Goal: Transaction & Acquisition: Purchase product/service

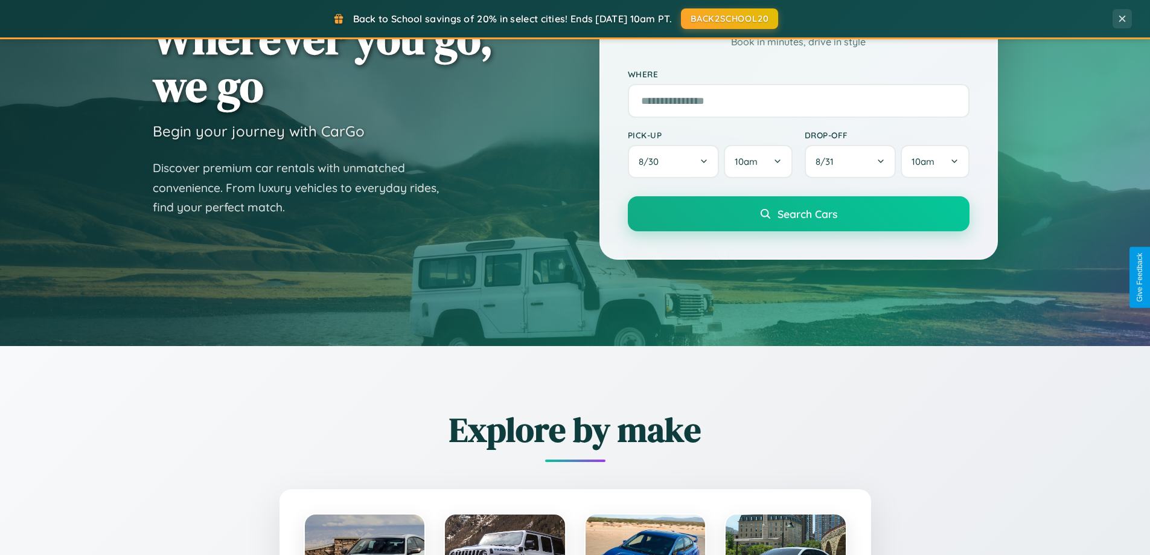
scroll to position [831, 0]
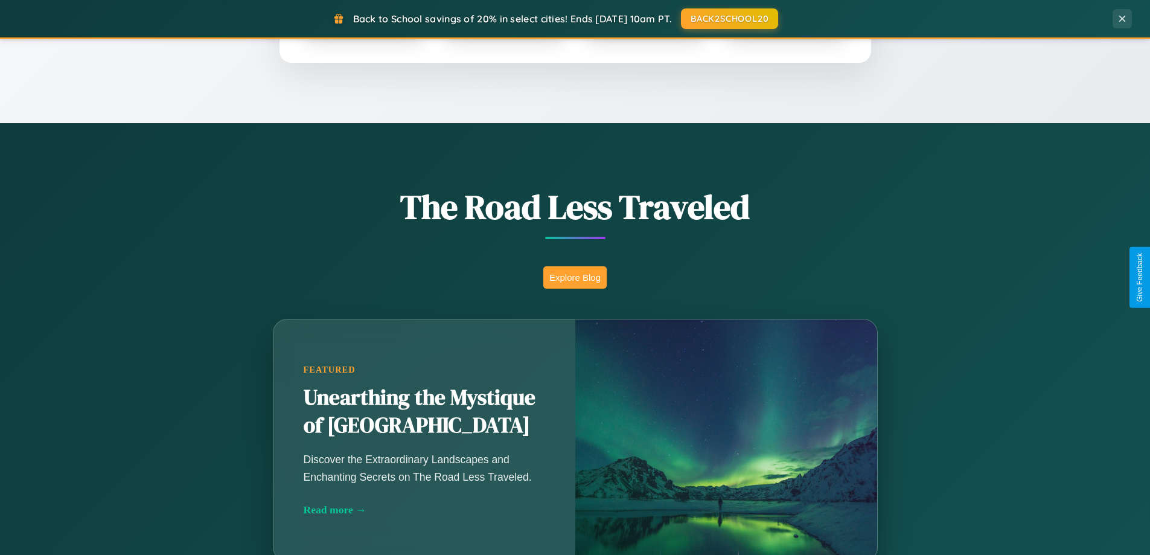
click at [575, 277] on button "Explore Blog" at bounding box center [574, 277] width 63 height 22
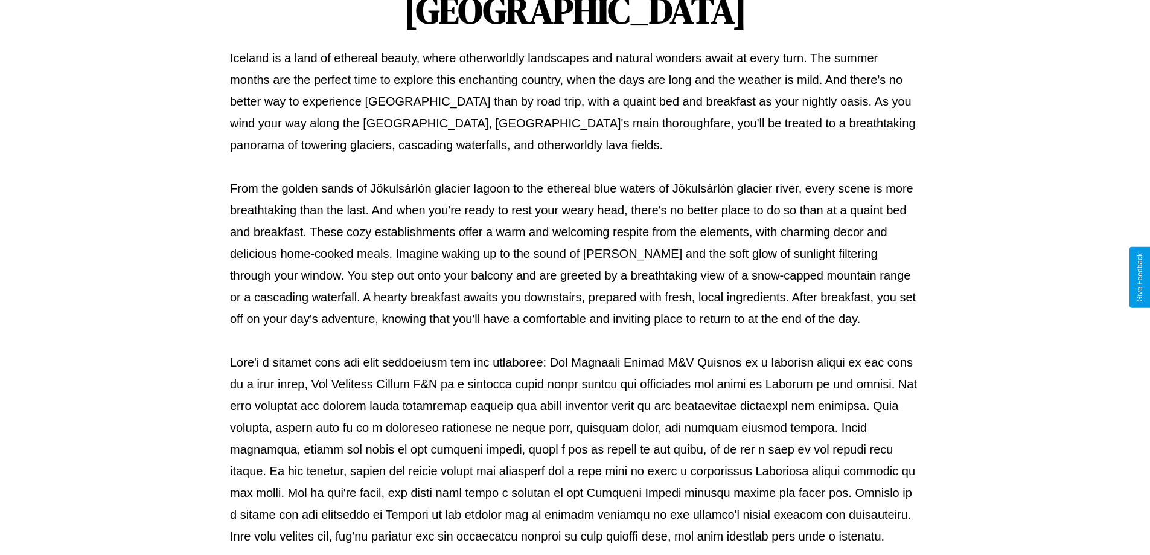
scroll to position [391, 0]
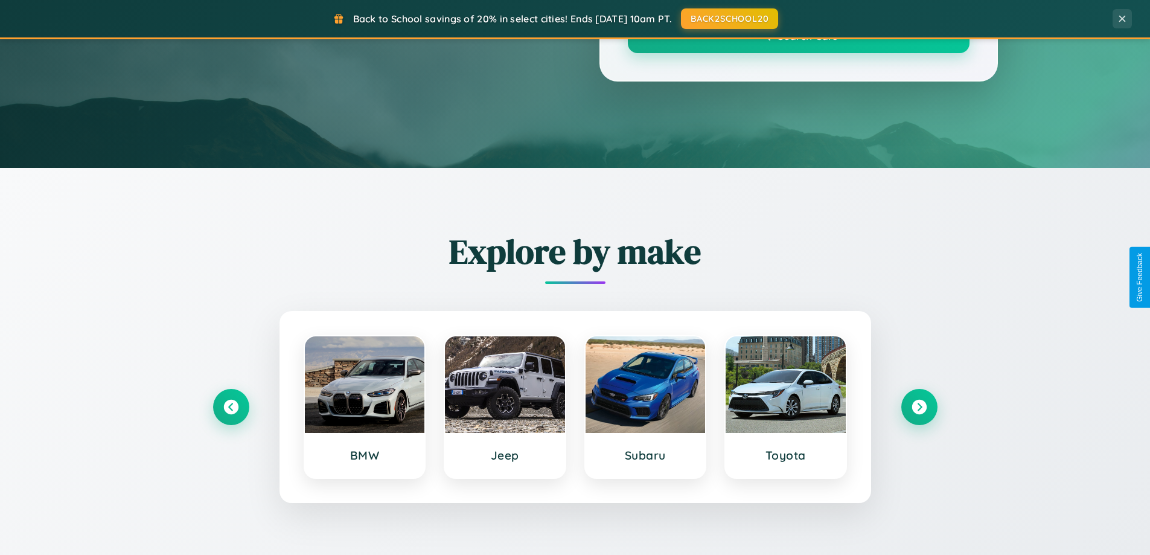
scroll to position [831, 0]
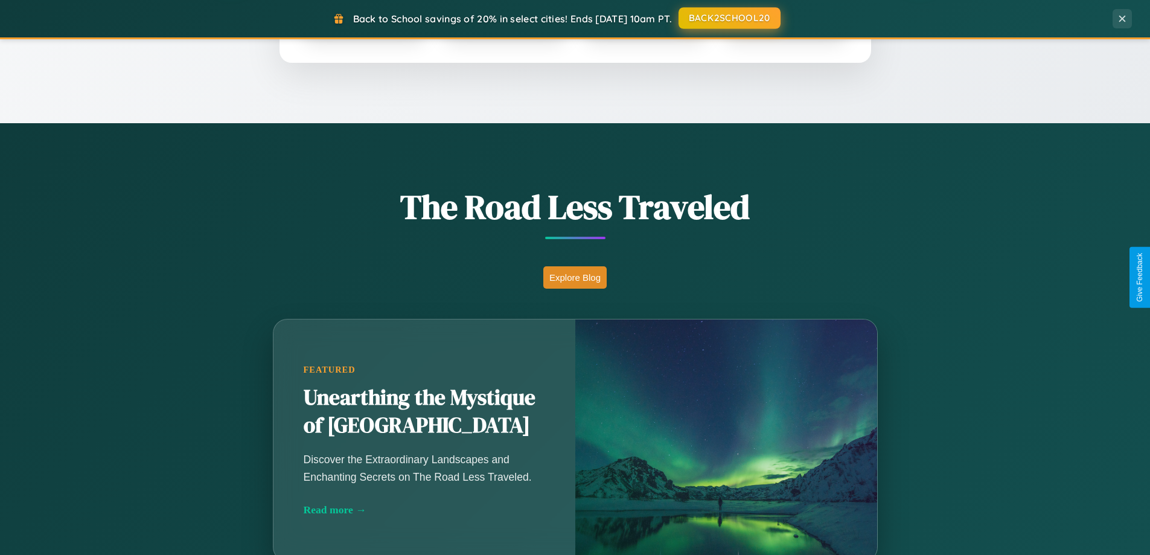
click at [729, 18] on button "BACK2SCHOOL20" at bounding box center [730, 18] width 102 height 22
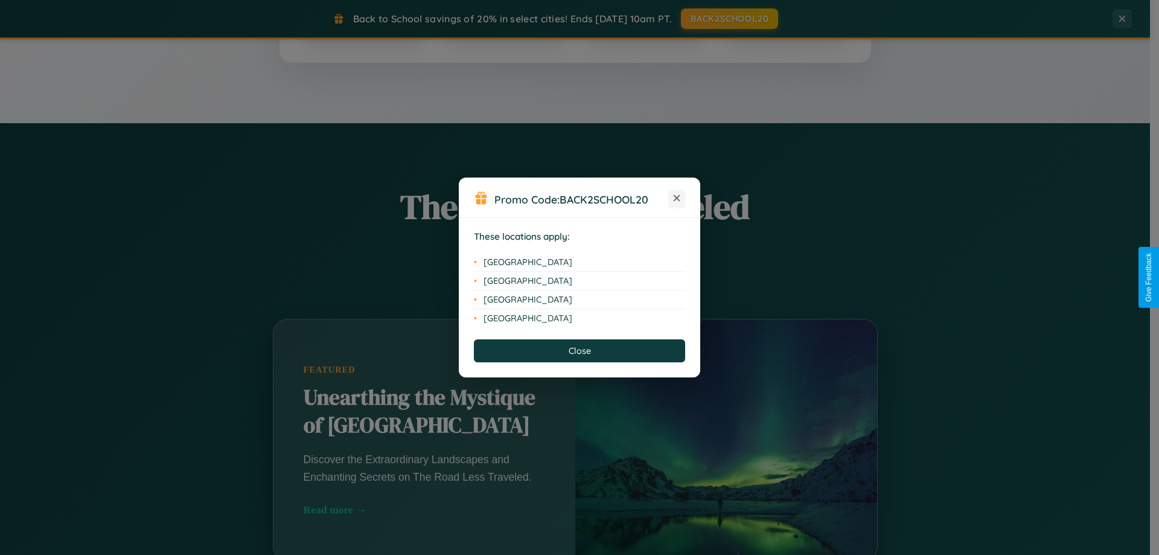
click at [677, 199] on icon at bounding box center [677, 198] width 7 height 7
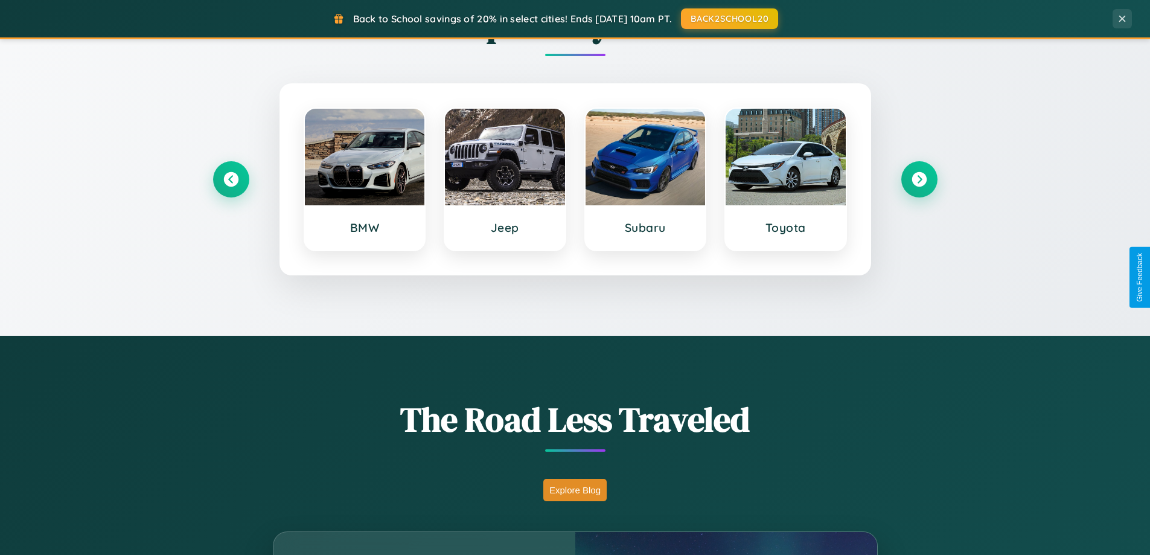
scroll to position [36, 0]
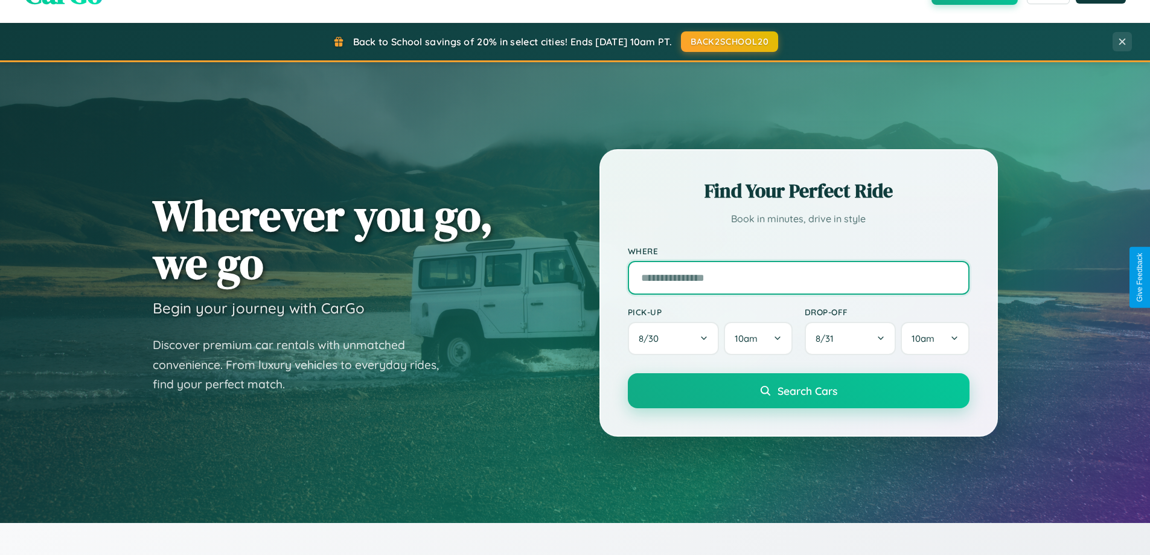
click at [798, 277] on input "text" at bounding box center [799, 278] width 342 height 34
type input "********"
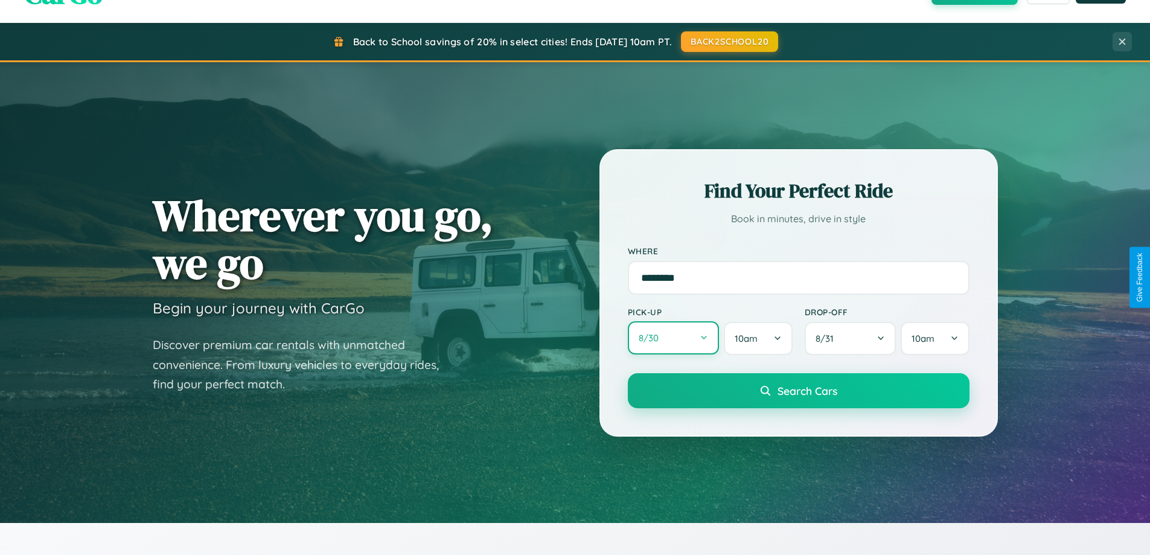
click at [673, 338] on button "8 / 30" at bounding box center [674, 337] width 92 height 33
select select "*"
select select "****"
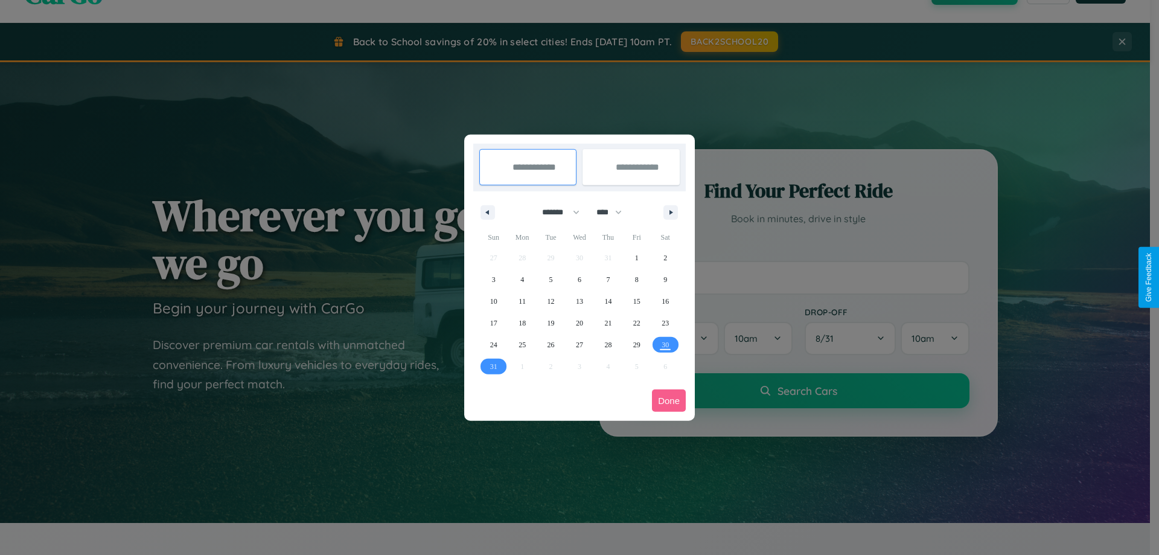
click at [556, 212] on select "******* ******** ***** ***** *** **** **** ****** ********* ******* ******** **…" at bounding box center [558, 212] width 51 height 20
select select "*"
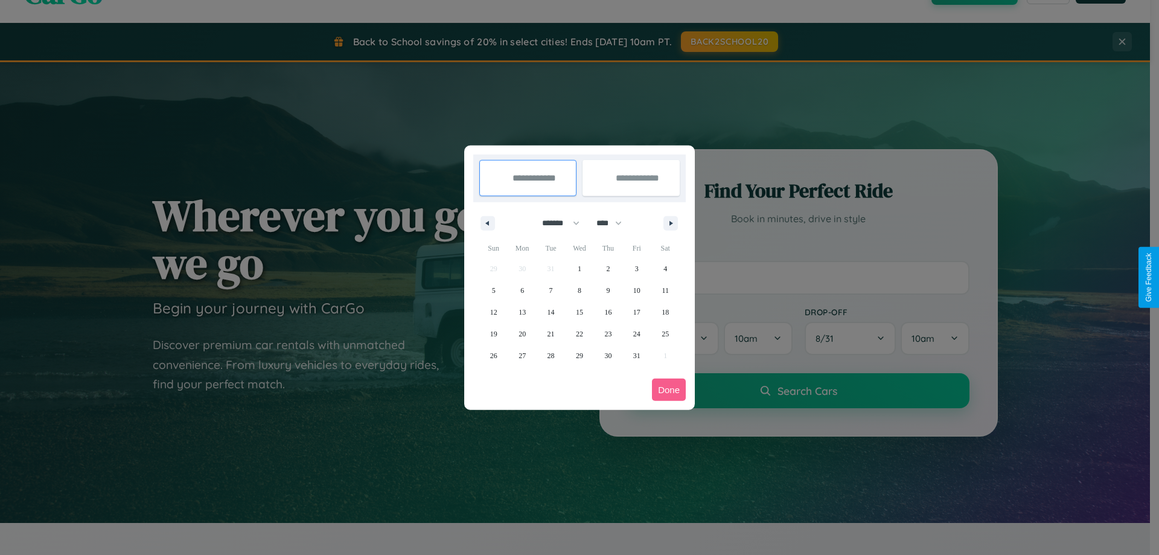
click at [615, 223] on select "**** **** **** **** **** **** **** **** **** **** **** **** **** **** **** ****…" at bounding box center [609, 223] width 36 height 20
select select "****"
click at [522, 355] on span "26" at bounding box center [522, 356] width 7 height 22
type input "**********"
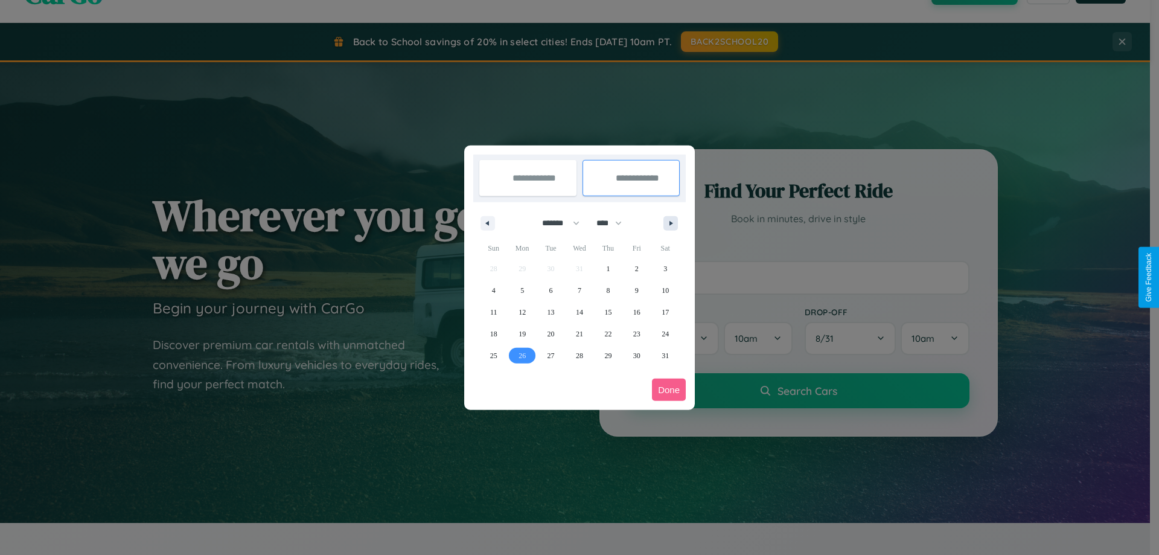
click at [671, 223] on icon "button" at bounding box center [673, 223] width 6 height 5
select select "*"
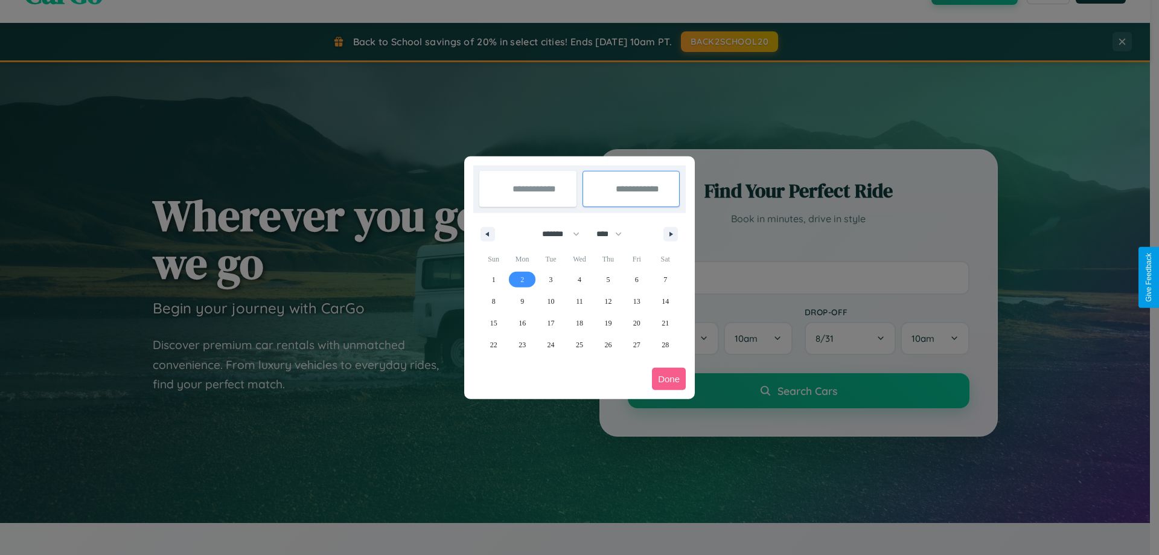
click at [522, 279] on span "2" at bounding box center [523, 280] width 4 height 22
type input "**********"
select select "*"
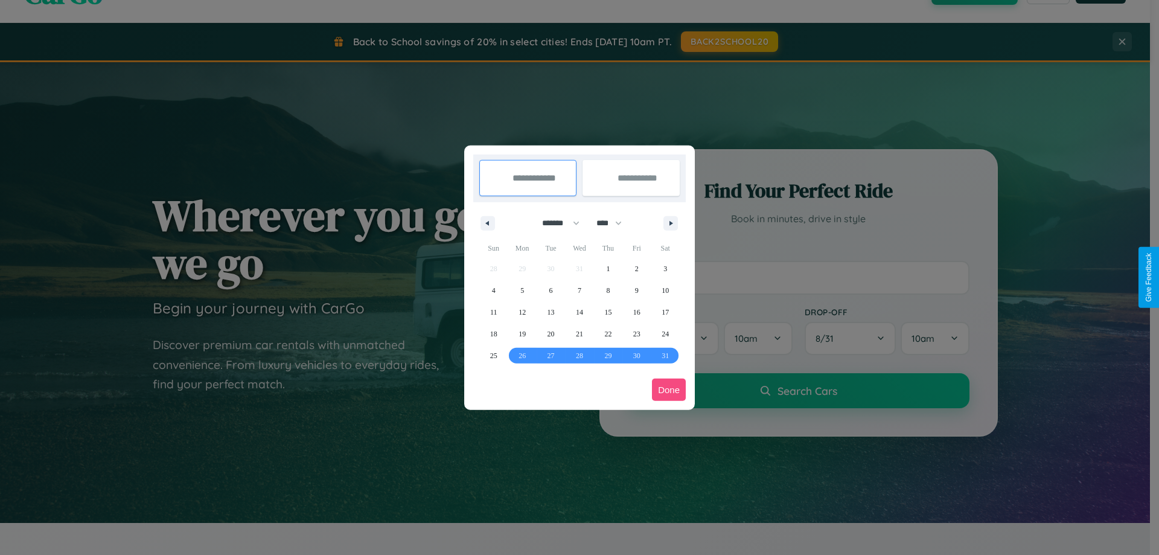
click at [669, 390] on button "Done" at bounding box center [669, 390] width 34 height 22
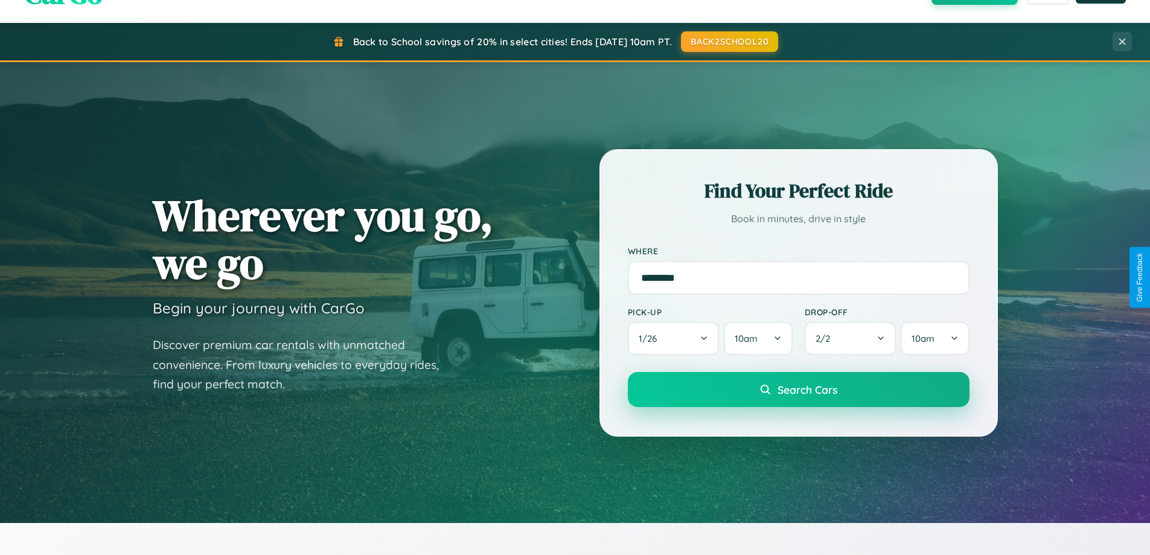
click at [798, 391] on span "Search Cars" at bounding box center [808, 389] width 60 height 13
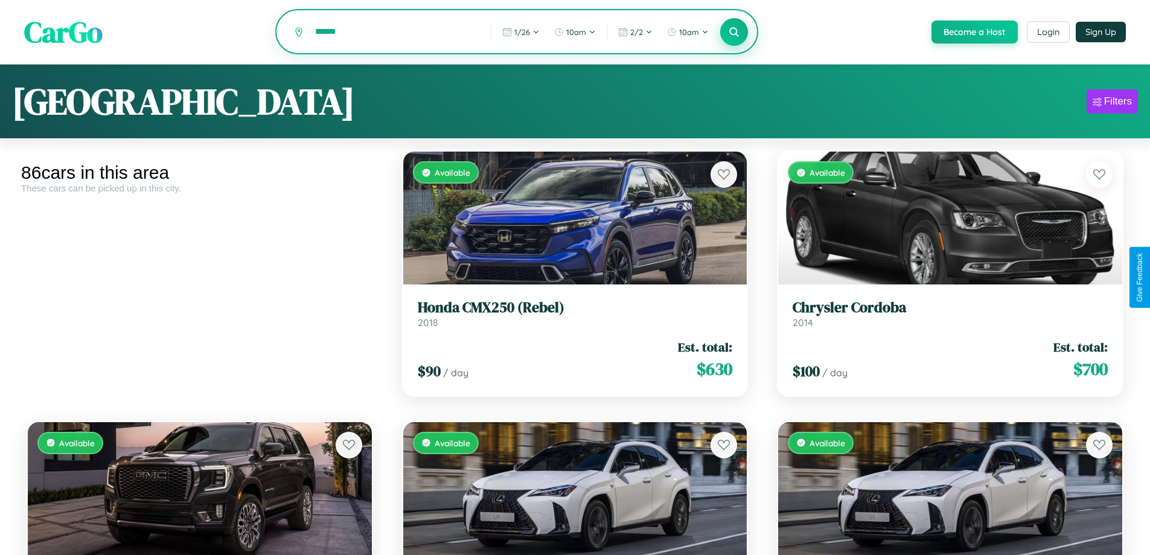
type input "******"
click at [734, 33] on icon at bounding box center [734, 31] width 11 height 11
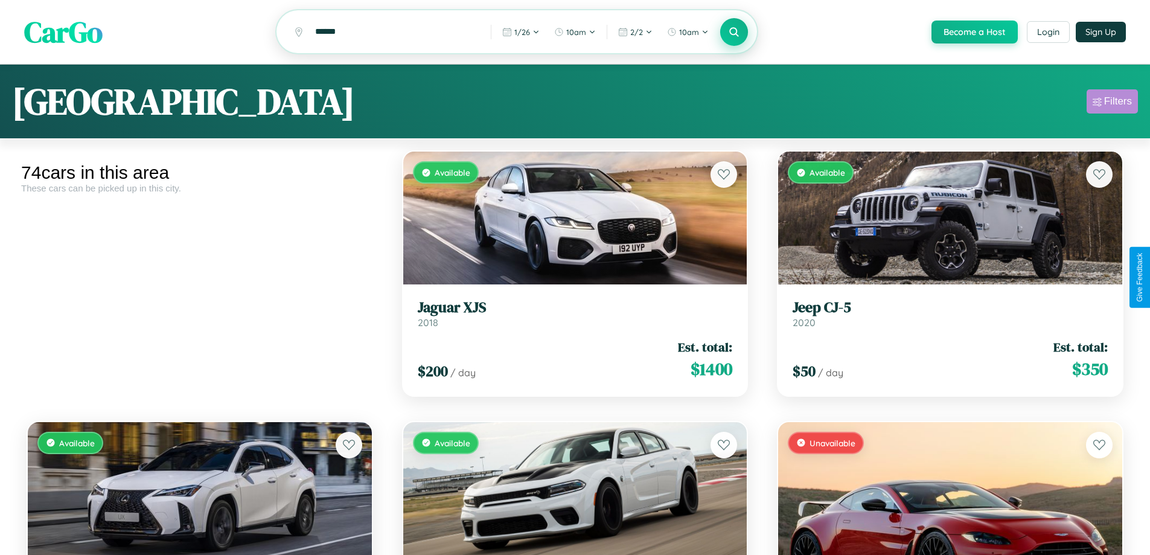
click at [1112, 103] on div "Filters" at bounding box center [1119, 101] width 28 height 12
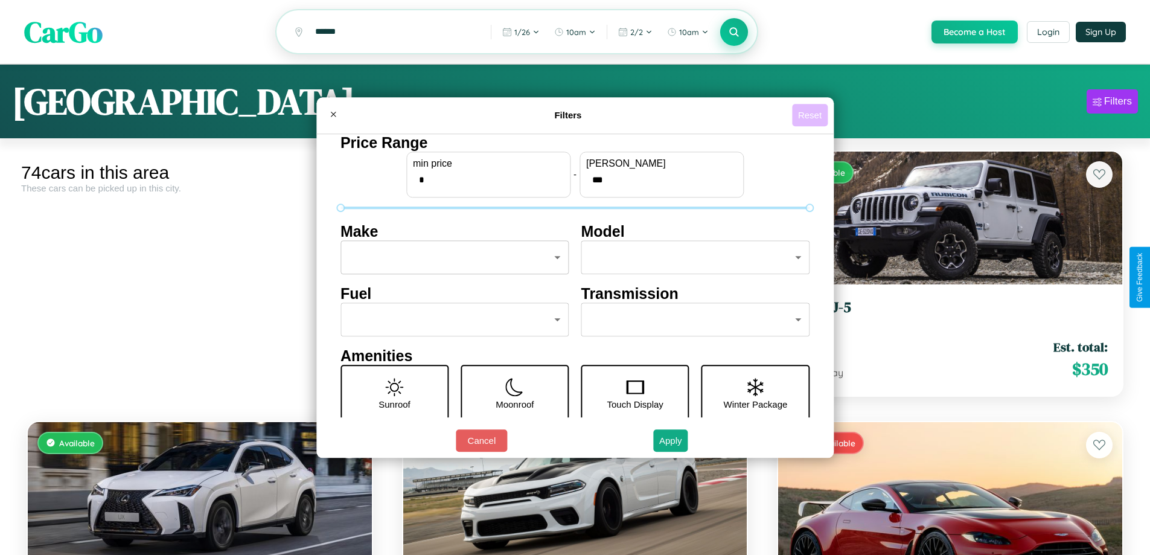
click at [812, 115] on button "Reset" at bounding box center [810, 115] width 36 height 22
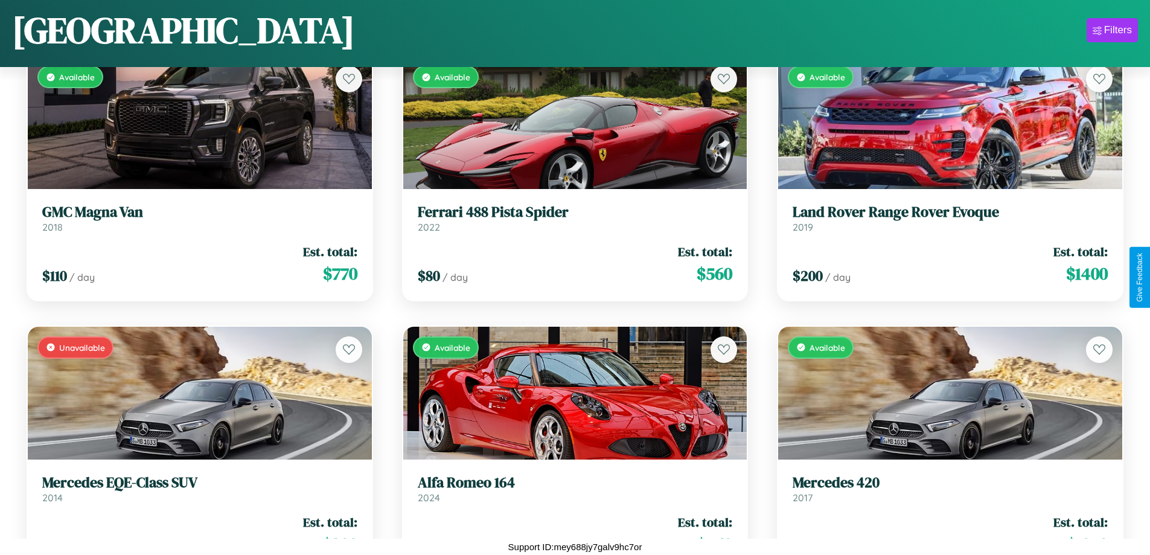
scroll to position [4226, 0]
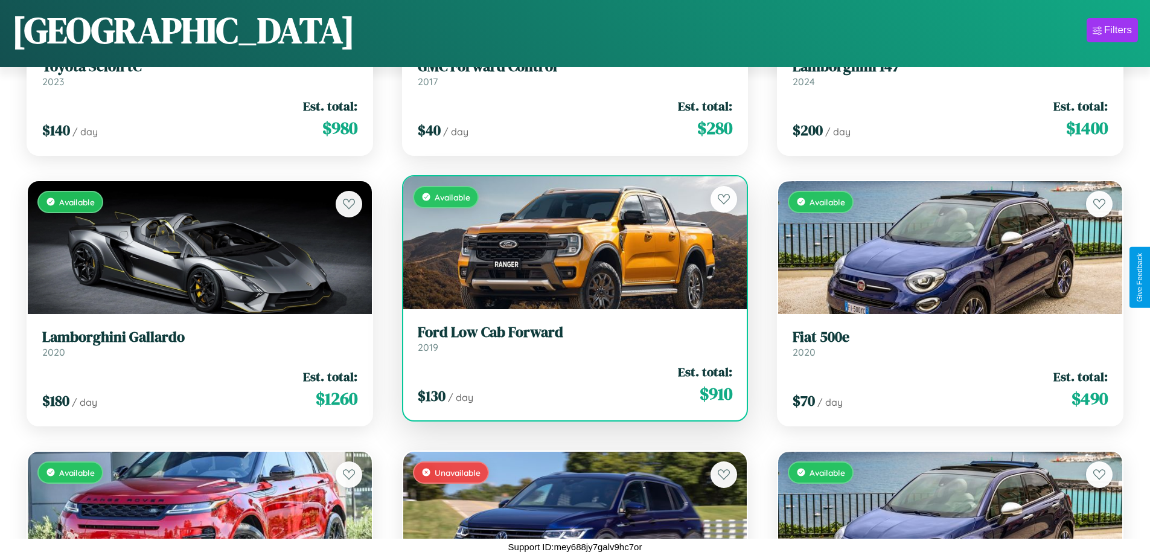
click at [570, 341] on h3 "Ford Low Cab Forward" at bounding box center [575, 333] width 315 height 18
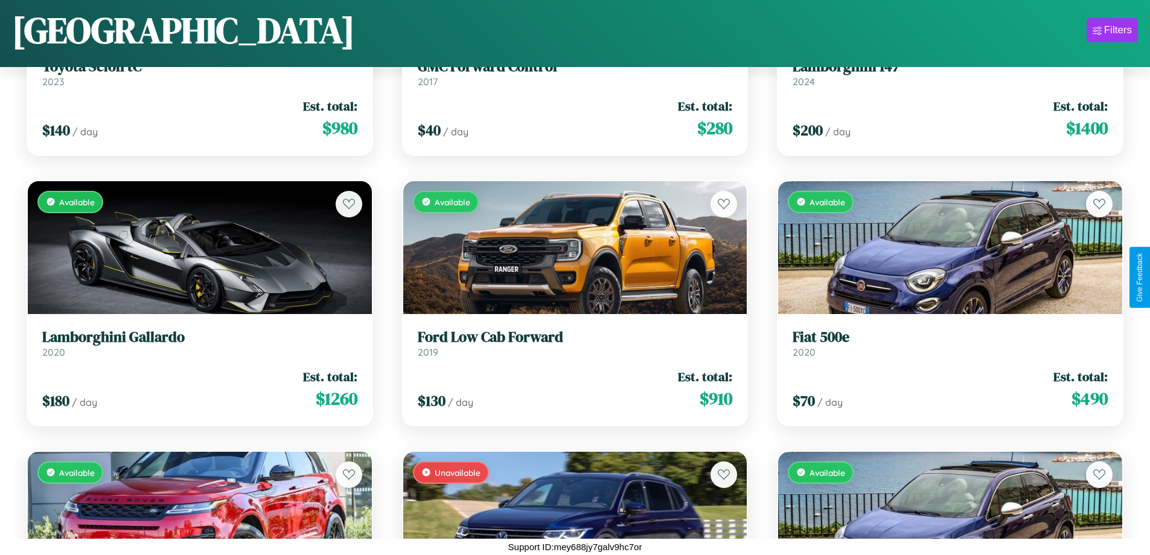
scroll to position [5449, 0]
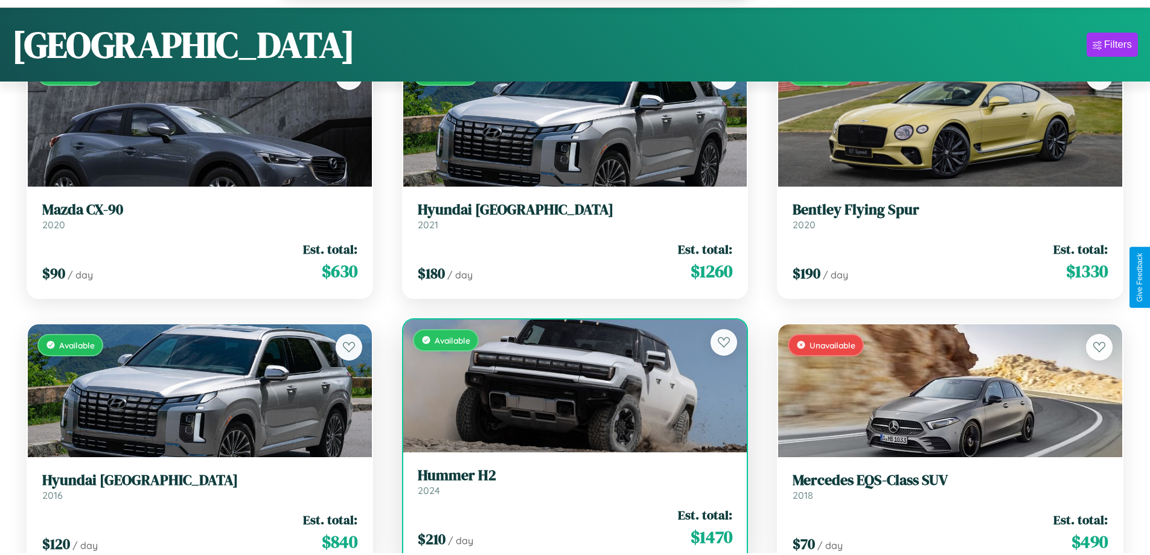
click at [570, 533] on div "$ 210 / day Est. total: $ 1470" at bounding box center [575, 527] width 315 height 43
click at [570, 529] on div "$ 210 / day Est. total: $ 1470" at bounding box center [575, 527] width 315 height 43
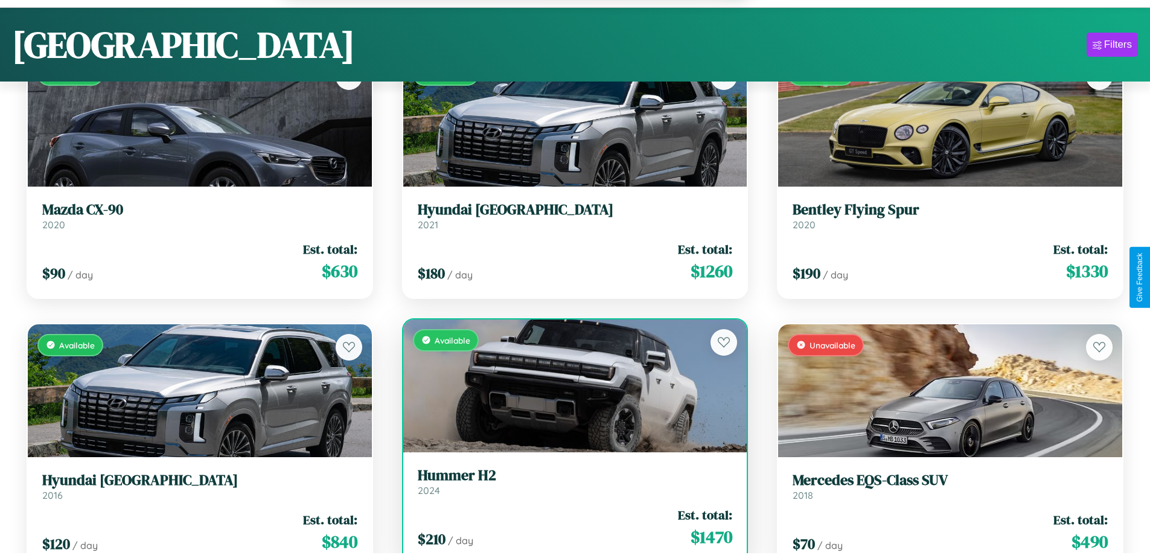
click at [570, 529] on div "$ 210 / day Est. total: $ 1470" at bounding box center [575, 527] width 315 height 43
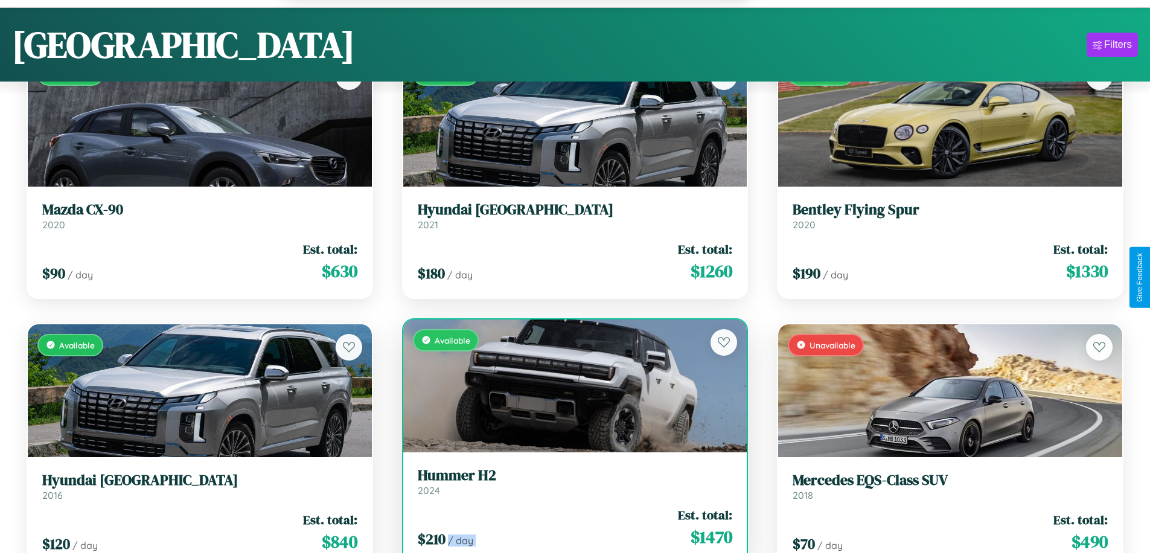
click at [570, 529] on div "$ 210 / day Est. total: $ 1470" at bounding box center [575, 527] width 315 height 43
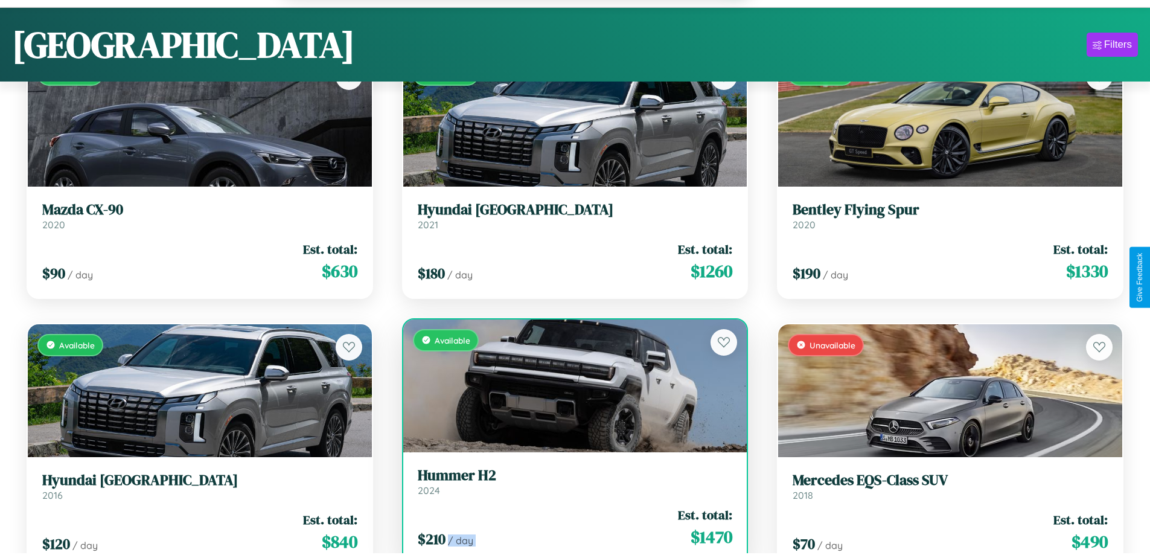
click at [570, 529] on div "$ 210 / day Est. total: $ 1470" at bounding box center [575, 527] width 315 height 43
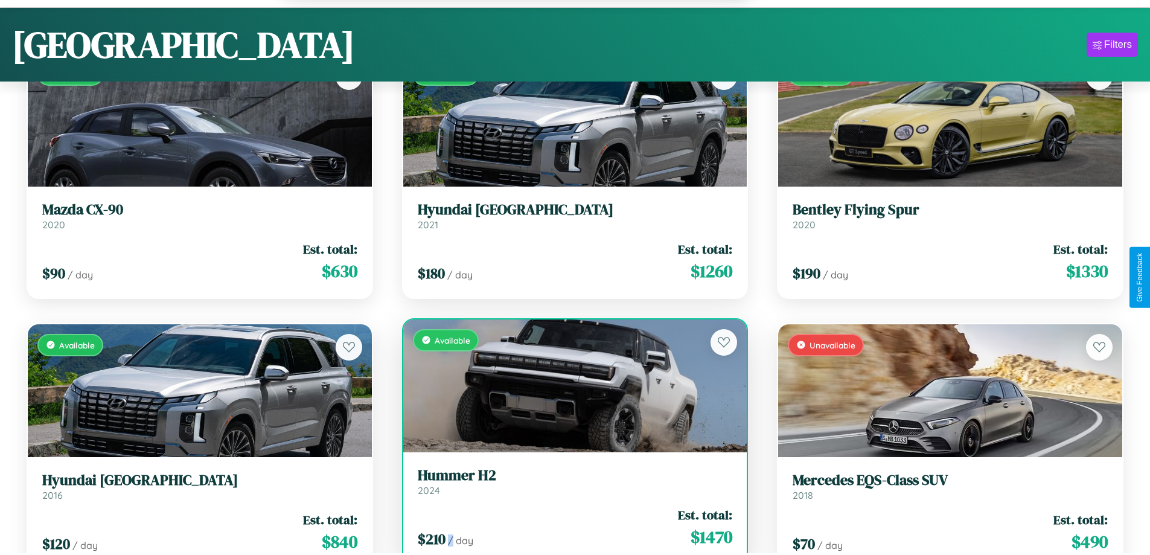
click at [570, 529] on div "$ 210 / day Est. total: $ 1470" at bounding box center [575, 527] width 315 height 43
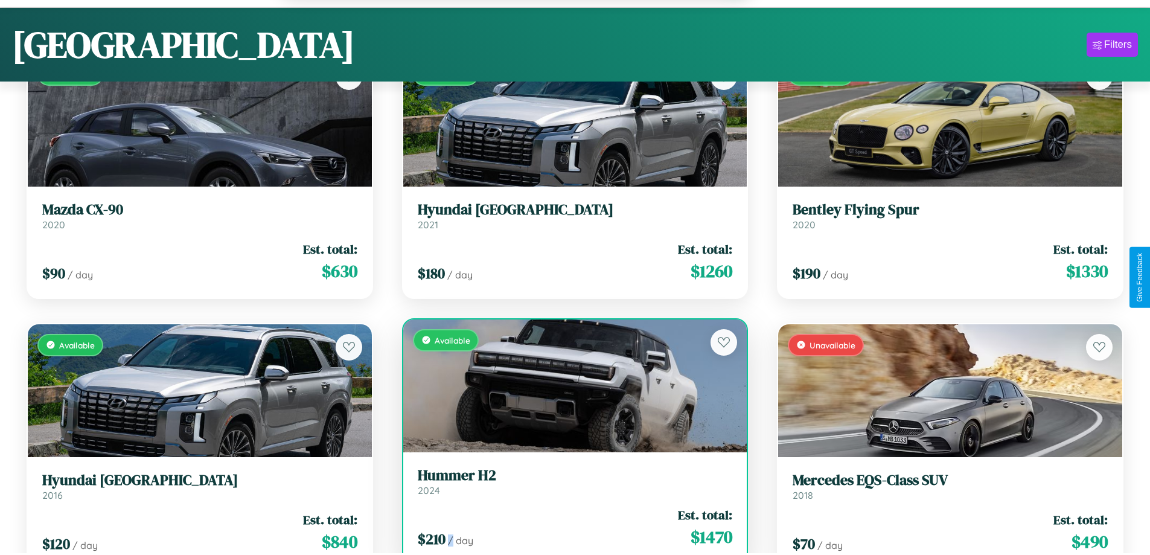
click at [570, 483] on h3 "Hummer H2" at bounding box center [575, 476] width 315 height 18
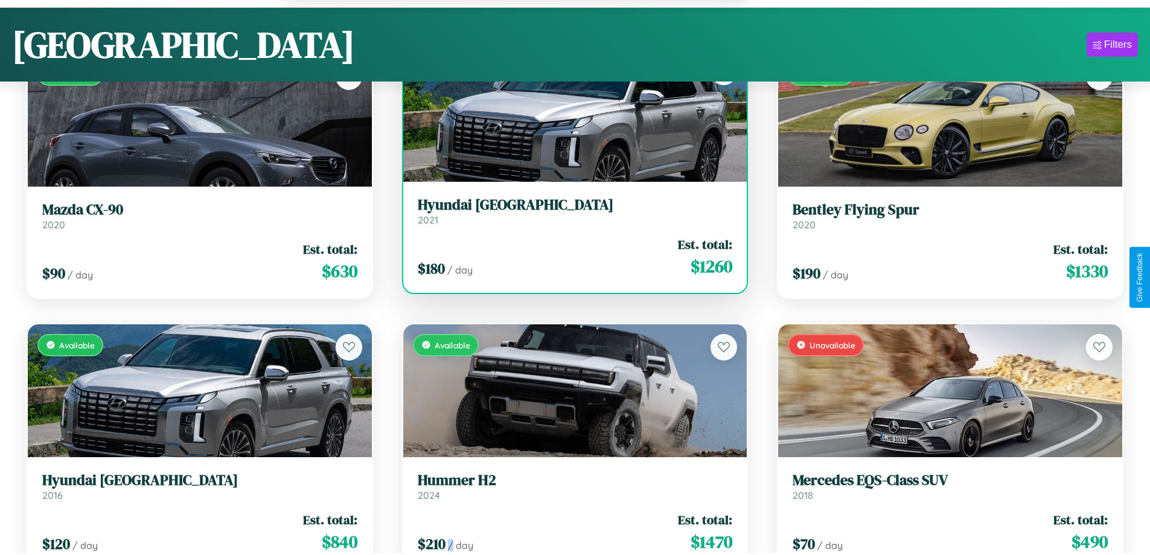
scroll to position [73, 0]
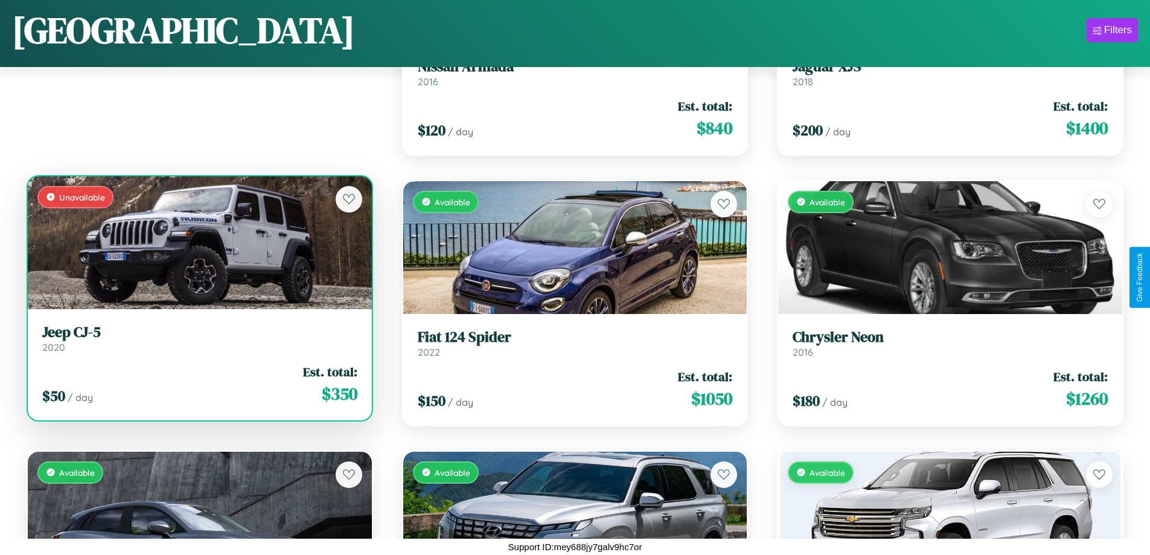
click at [198, 242] on div "Unavailable" at bounding box center [200, 242] width 344 height 133
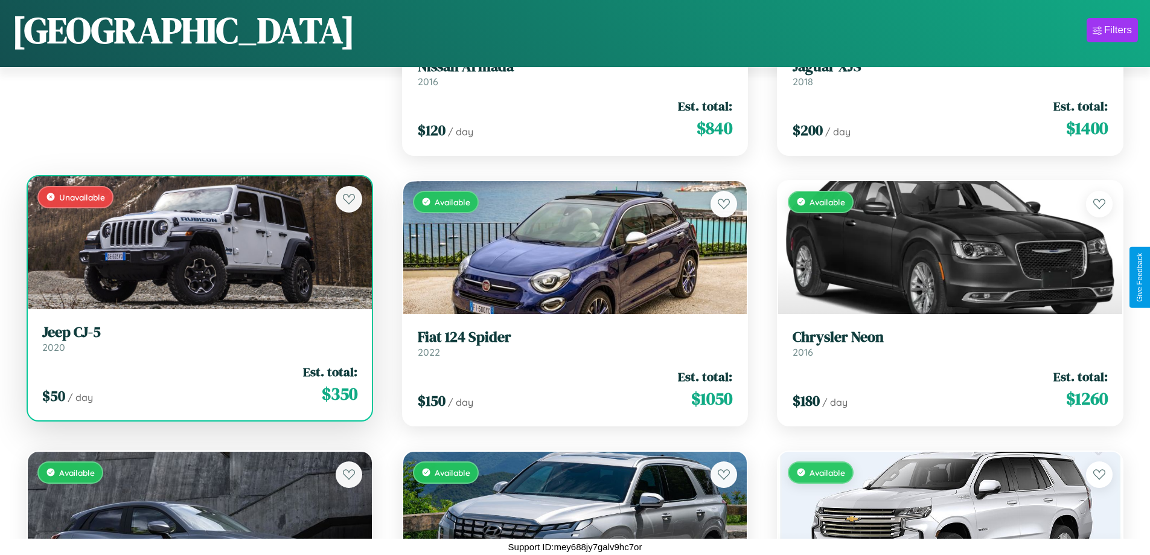
click at [198, 242] on div "Unavailable" at bounding box center [200, 242] width 344 height 133
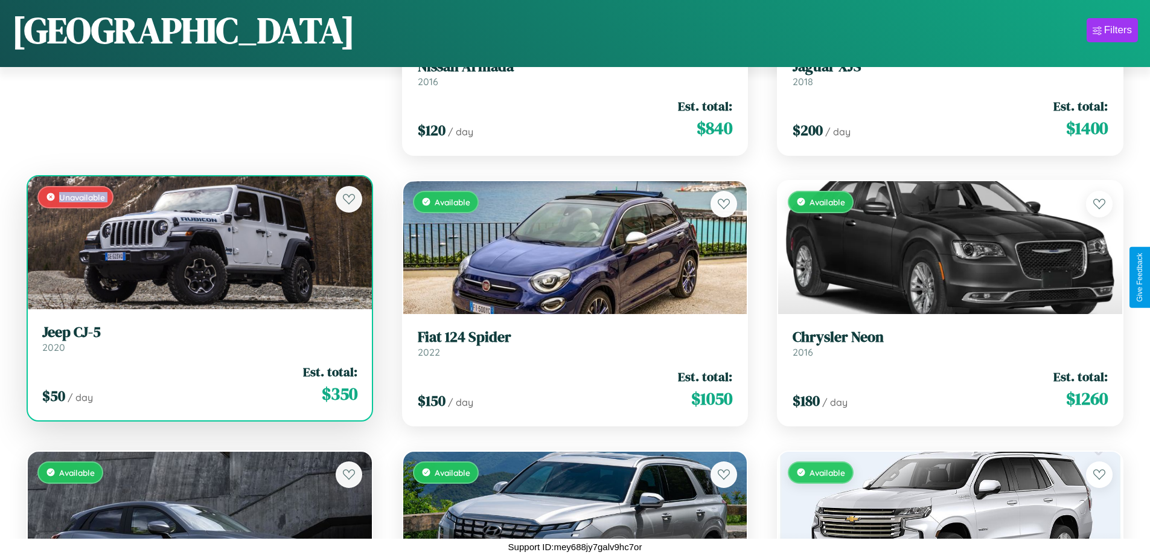
click at [198, 242] on div "Unavailable" at bounding box center [200, 242] width 344 height 133
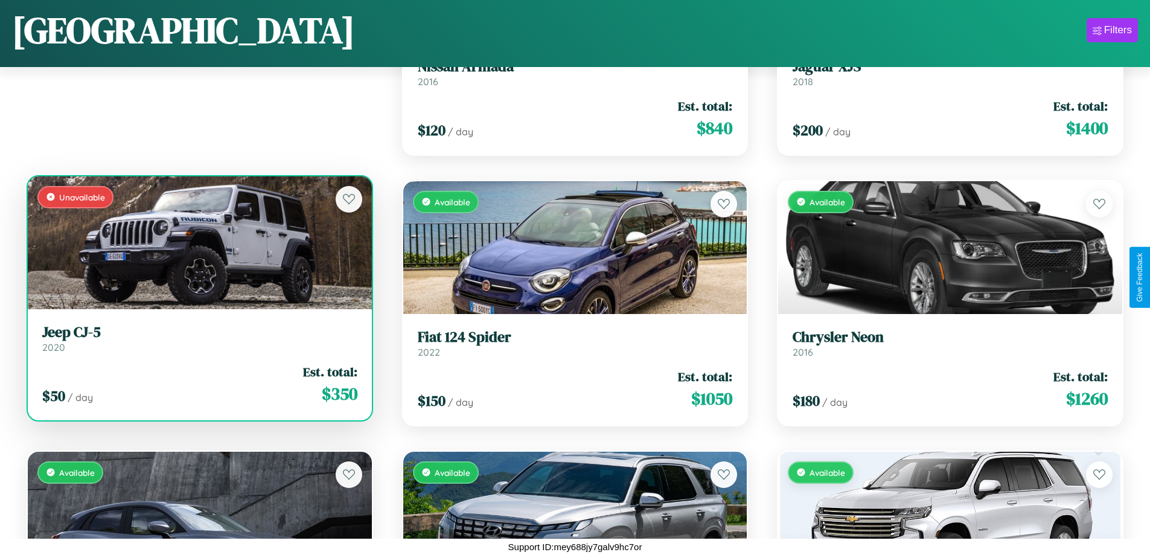
click at [198, 242] on div "Unavailable" at bounding box center [200, 242] width 344 height 133
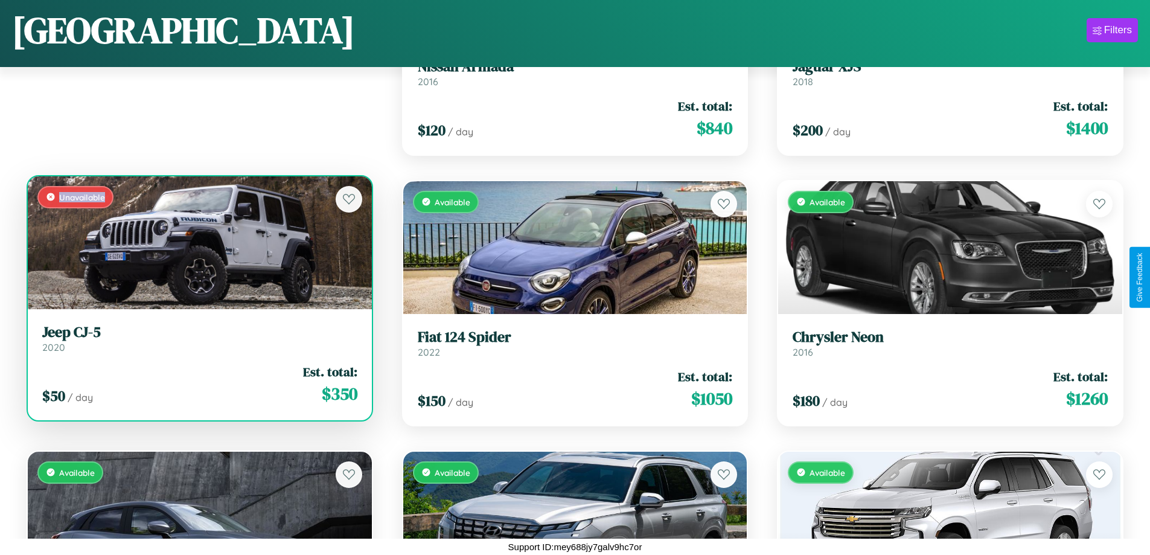
click at [198, 242] on div "Unavailable" at bounding box center [200, 242] width 344 height 133
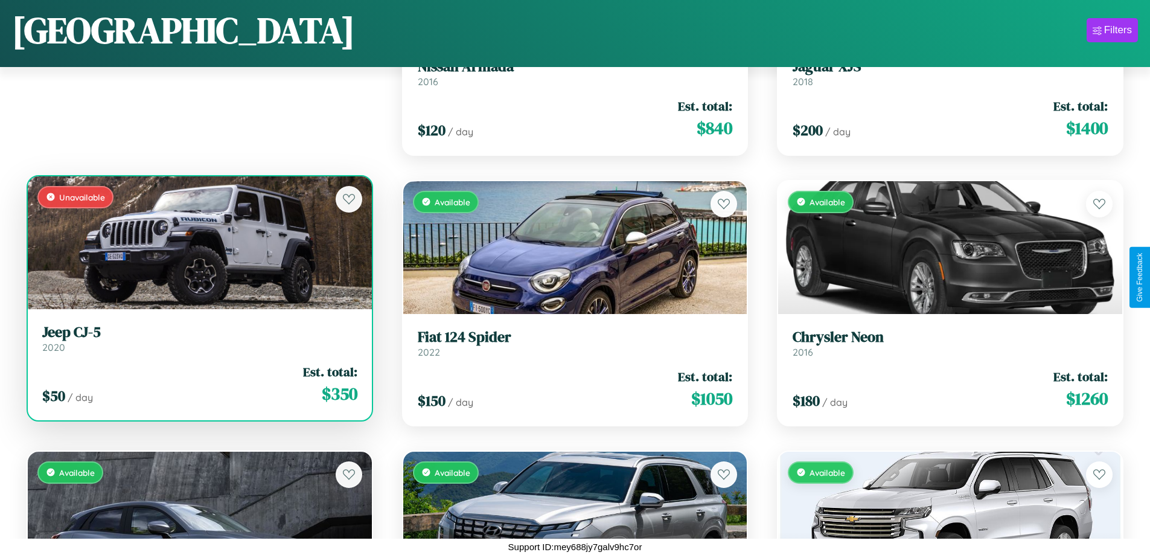
click at [198, 338] on h3 "Jeep CJ-5" at bounding box center [199, 333] width 315 height 18
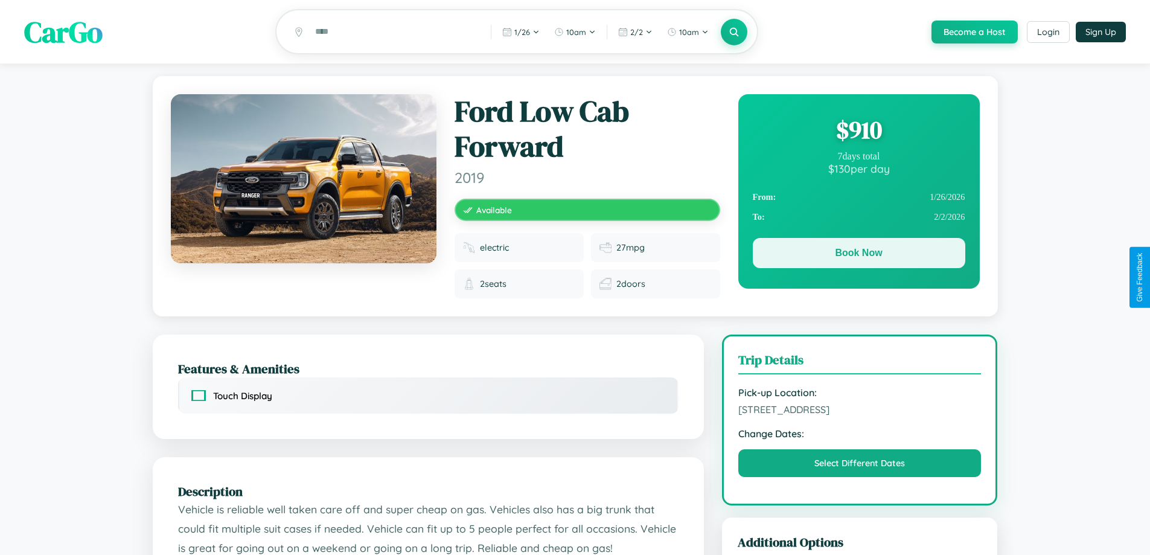
click at [859, 255] on button "Book Now" at bounding box center [859, 253] width 213 height 30
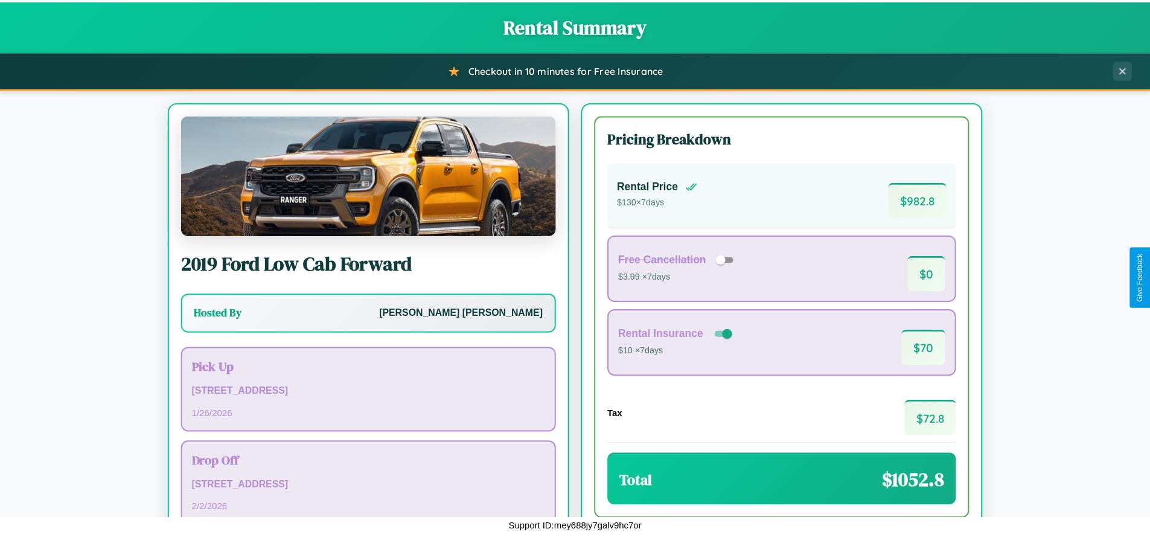
scroll to position [83, 0]
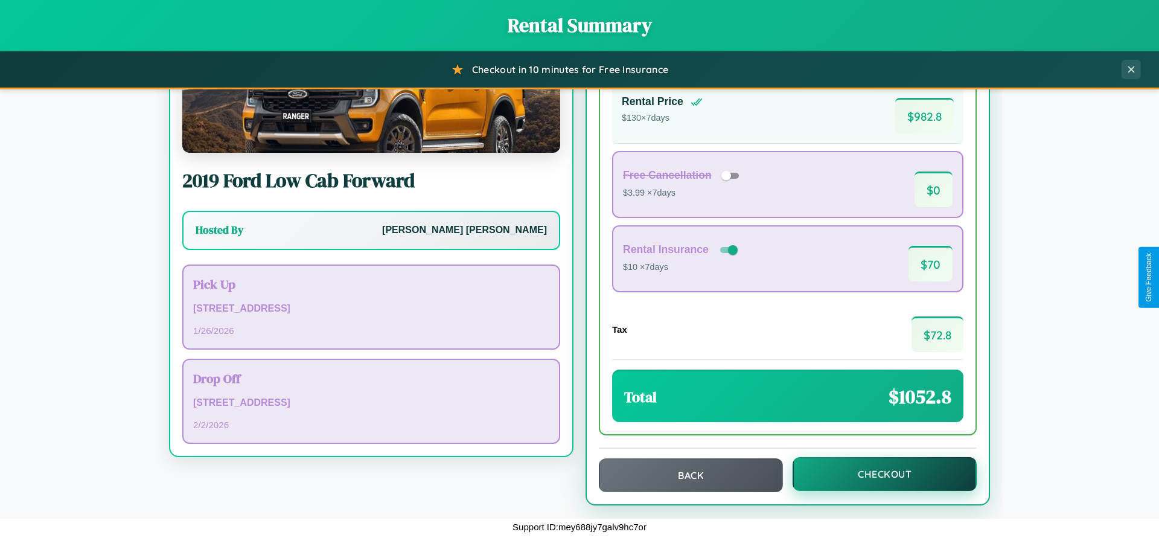
click at [877, 474] on button "Checkout" at bounding box center [885, 474] width 184 height 34
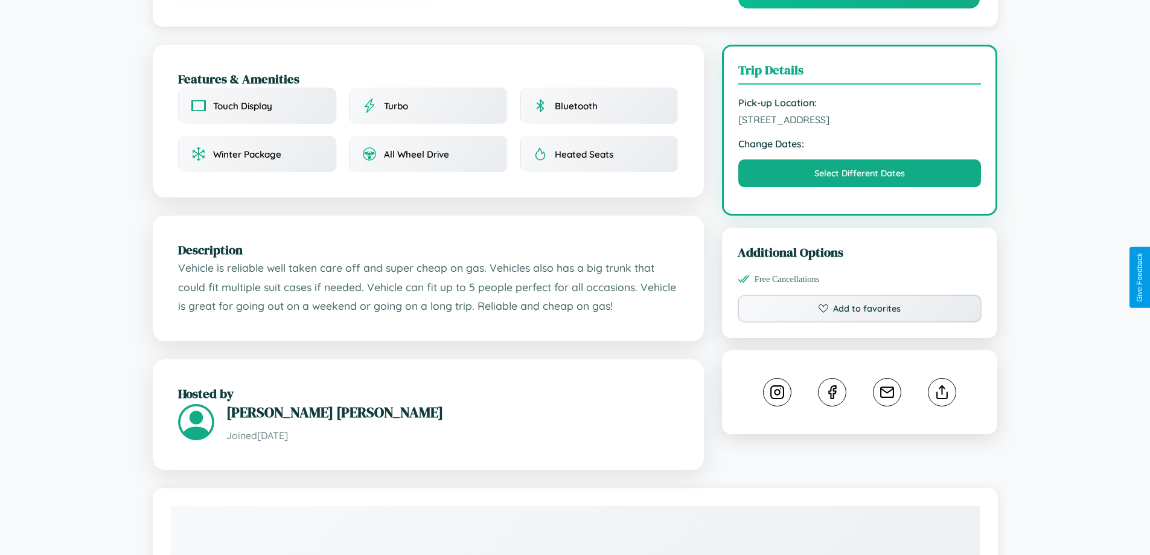
scroll to position [397, 0]
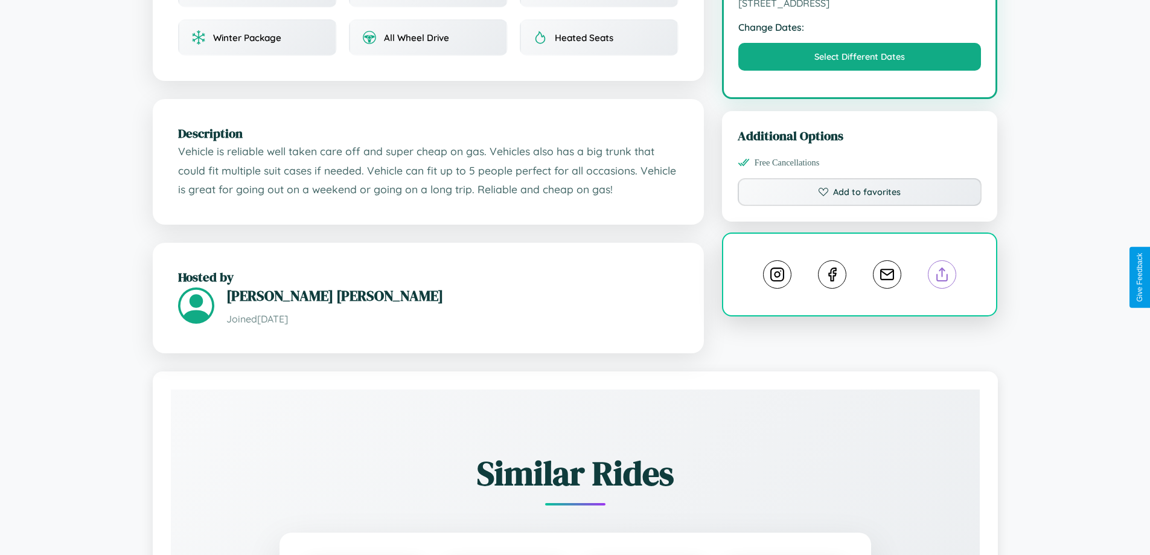
click at [943, 277] on line at bounding box center [943, 272] width 0 height 8
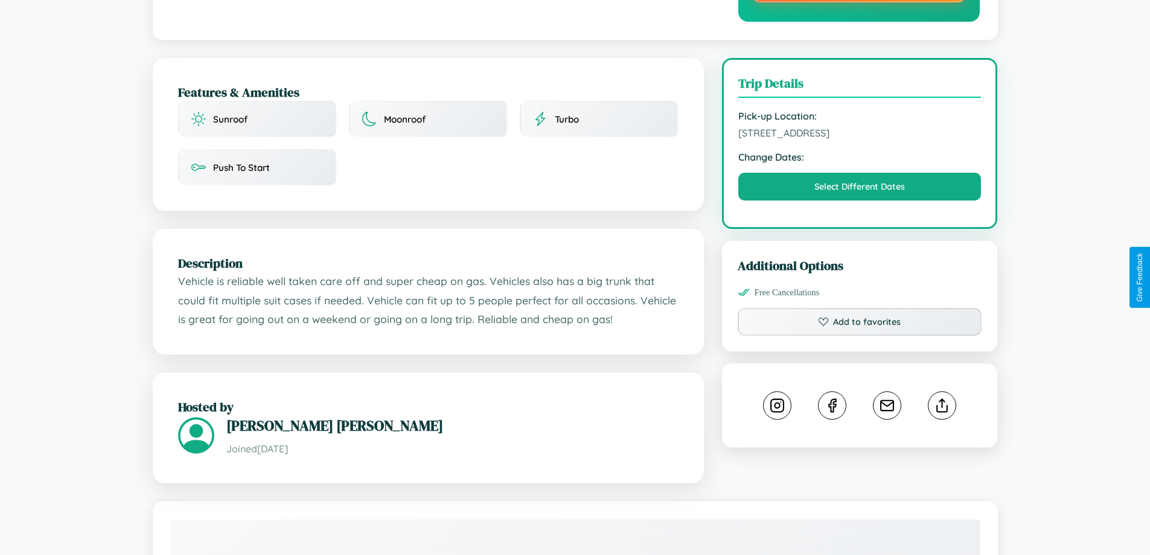
scroll to position [351, 0]
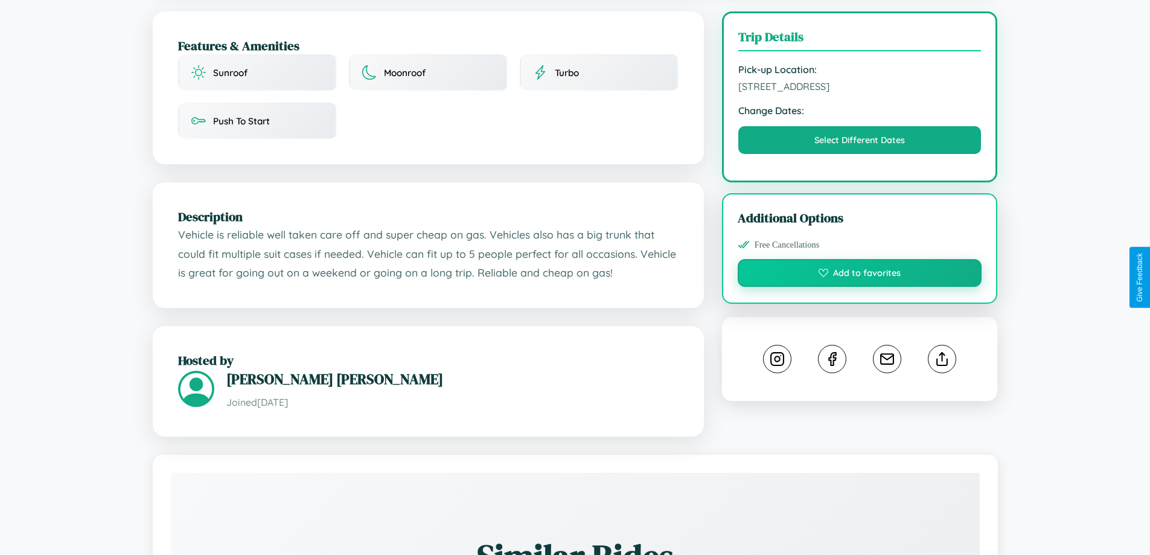
click at [860, 275] on button "Add to favorites" at bounding box center [860, 273] width 245 height 28
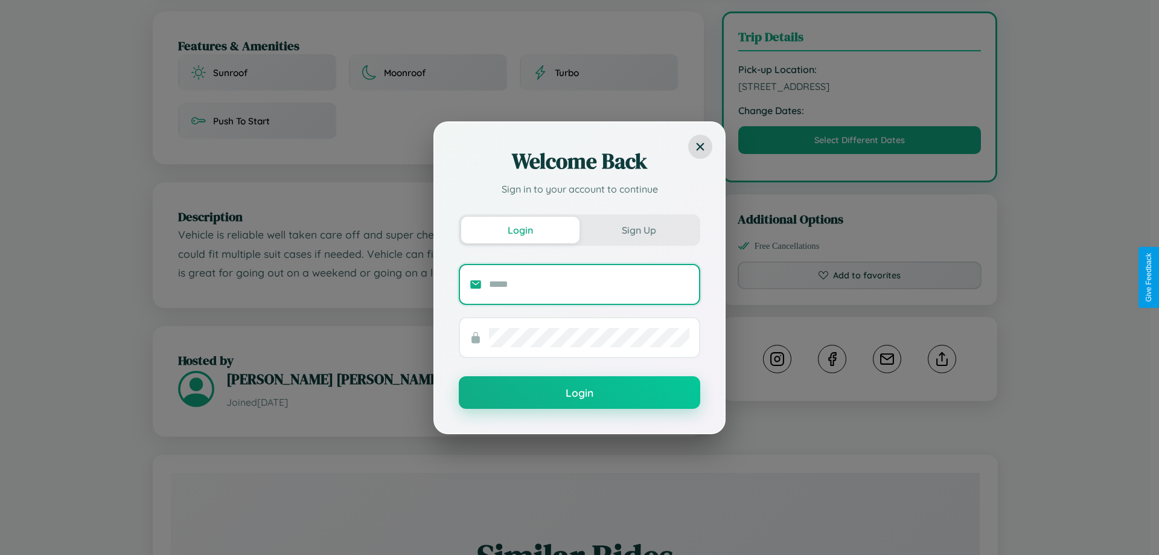
click at [589, 284] on input "text" at bounding box center [589, 284] width 200 height 19
type input "**********"
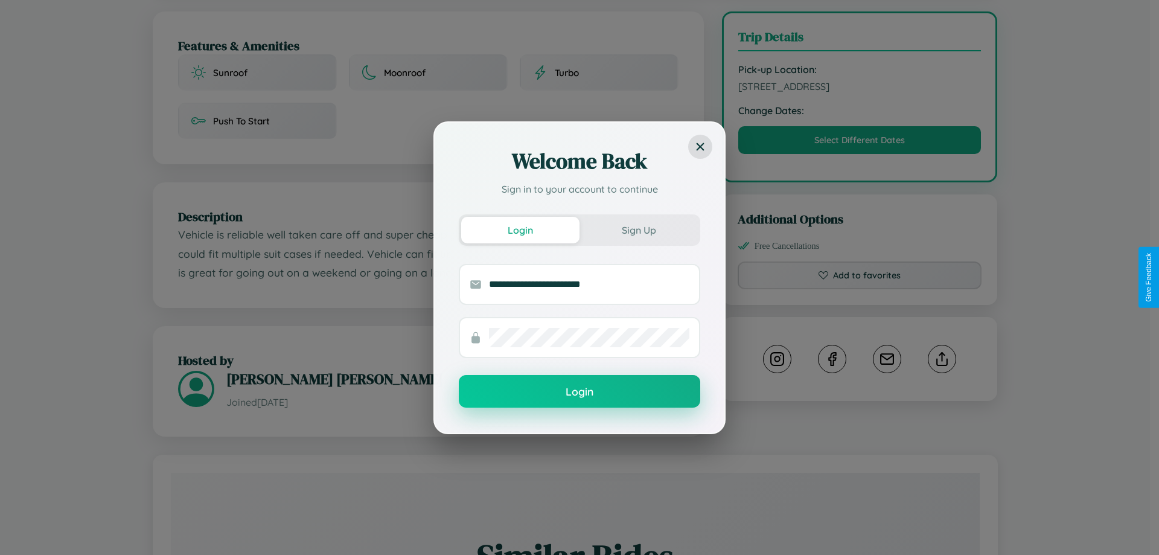
click at [580, 392] on button "Login" at bounding box center [580, 391] width 242 height 33
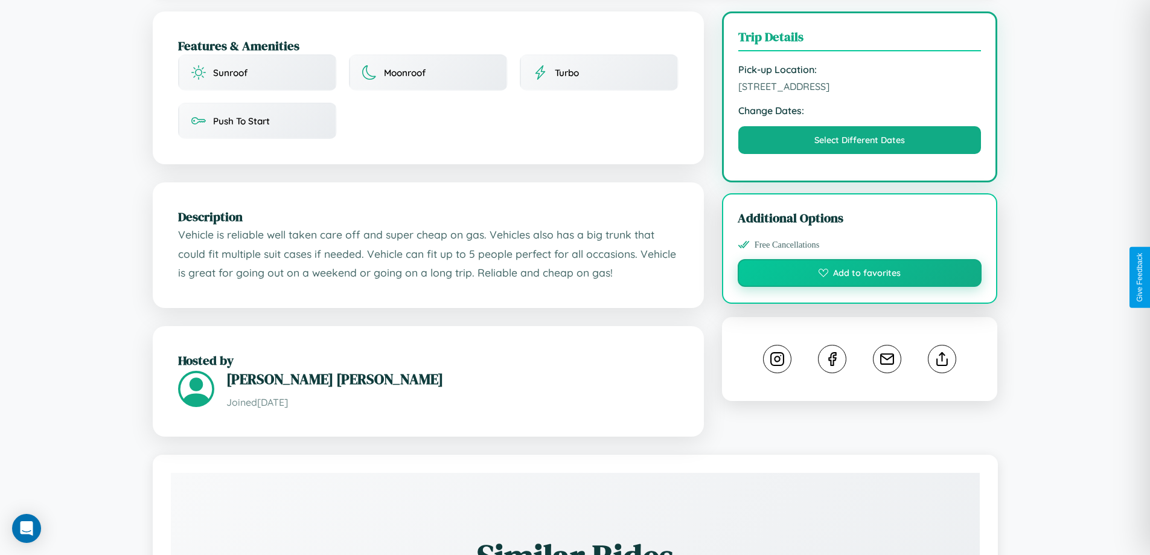
click at [860, 275] on button "Add to favorites" at bounding box center [860, 273] width 245 height 28
